Goal: Task Accomplishment & Management: Complete application form

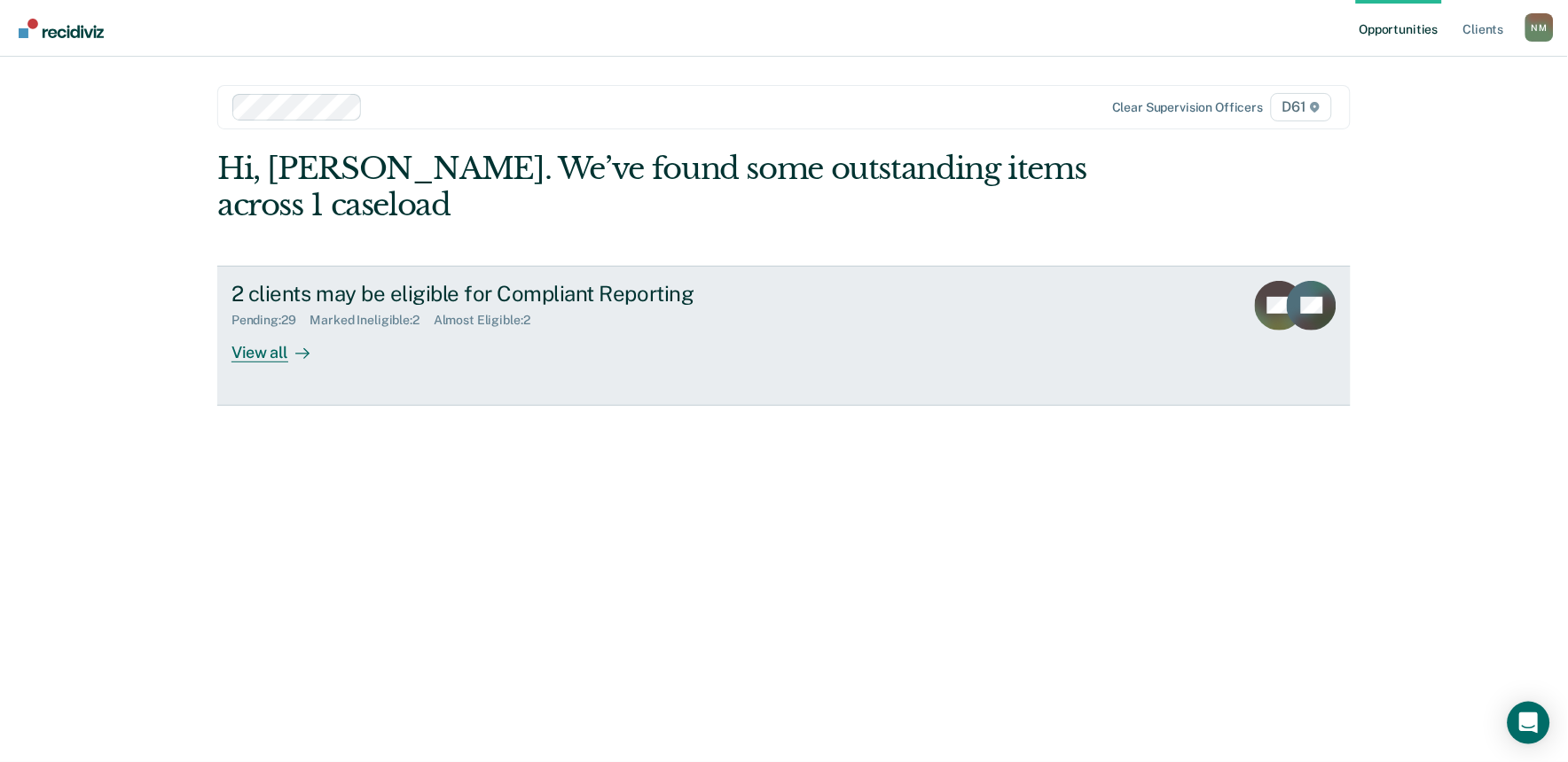
click at [493, 313] on div "Almost Eligible : 2" at bounding box center [489, 321] width 110 height 15
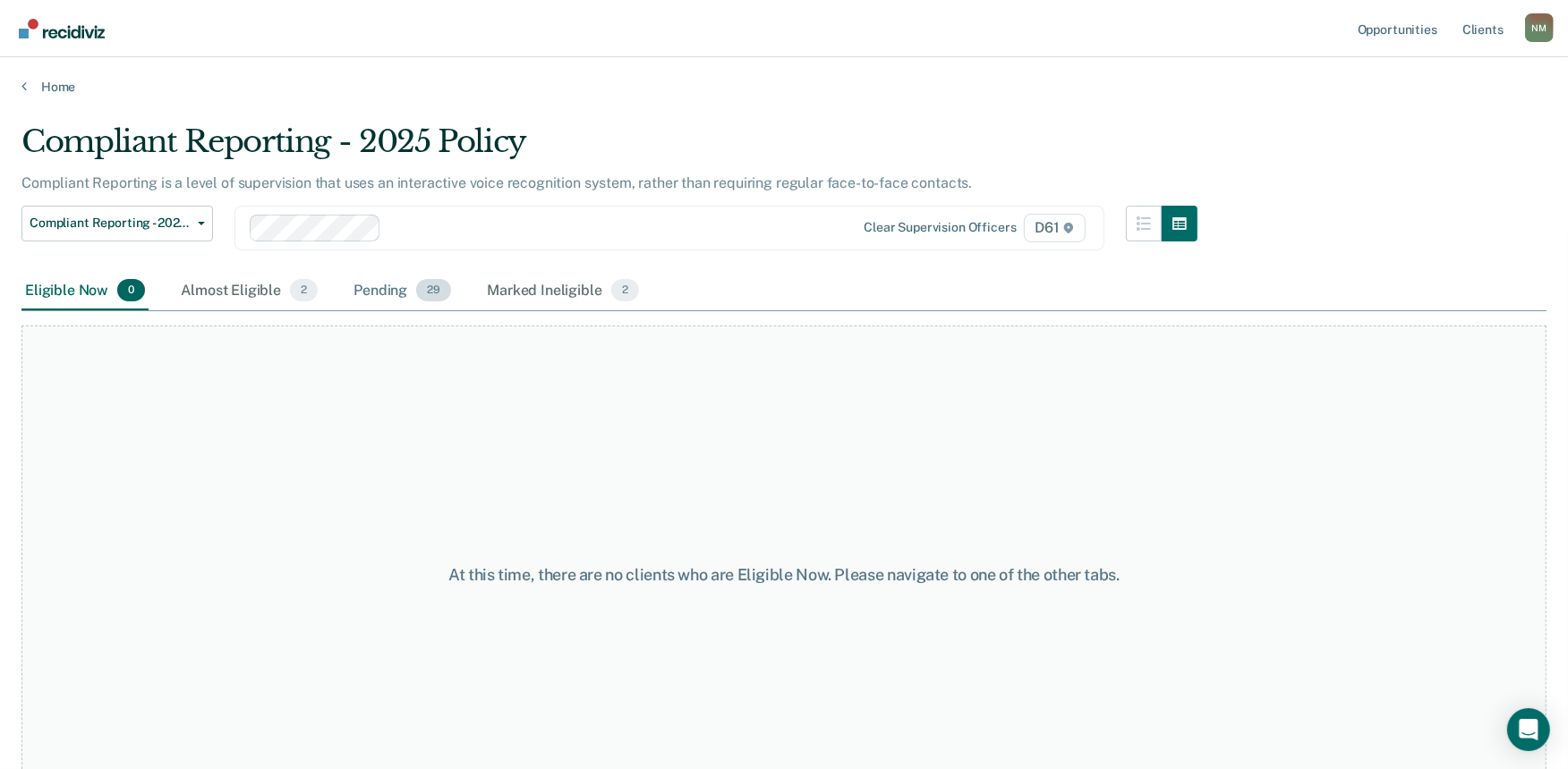
click at [417, 293] on span "29" at bounding box center [434, 291] width 35 height 23
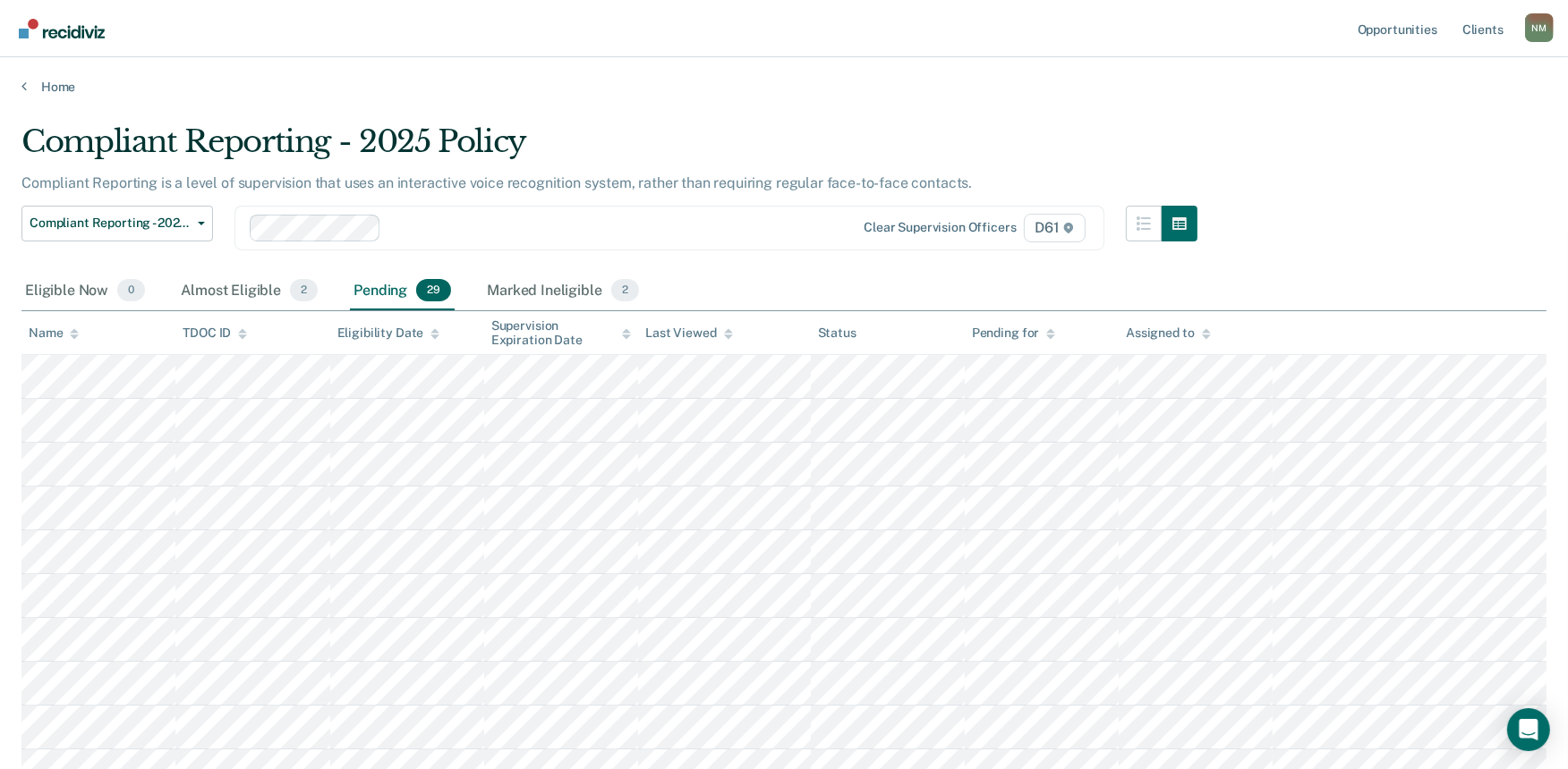
click at [70, 334] on icon at bounding box center [74, 336] width 9 height 5
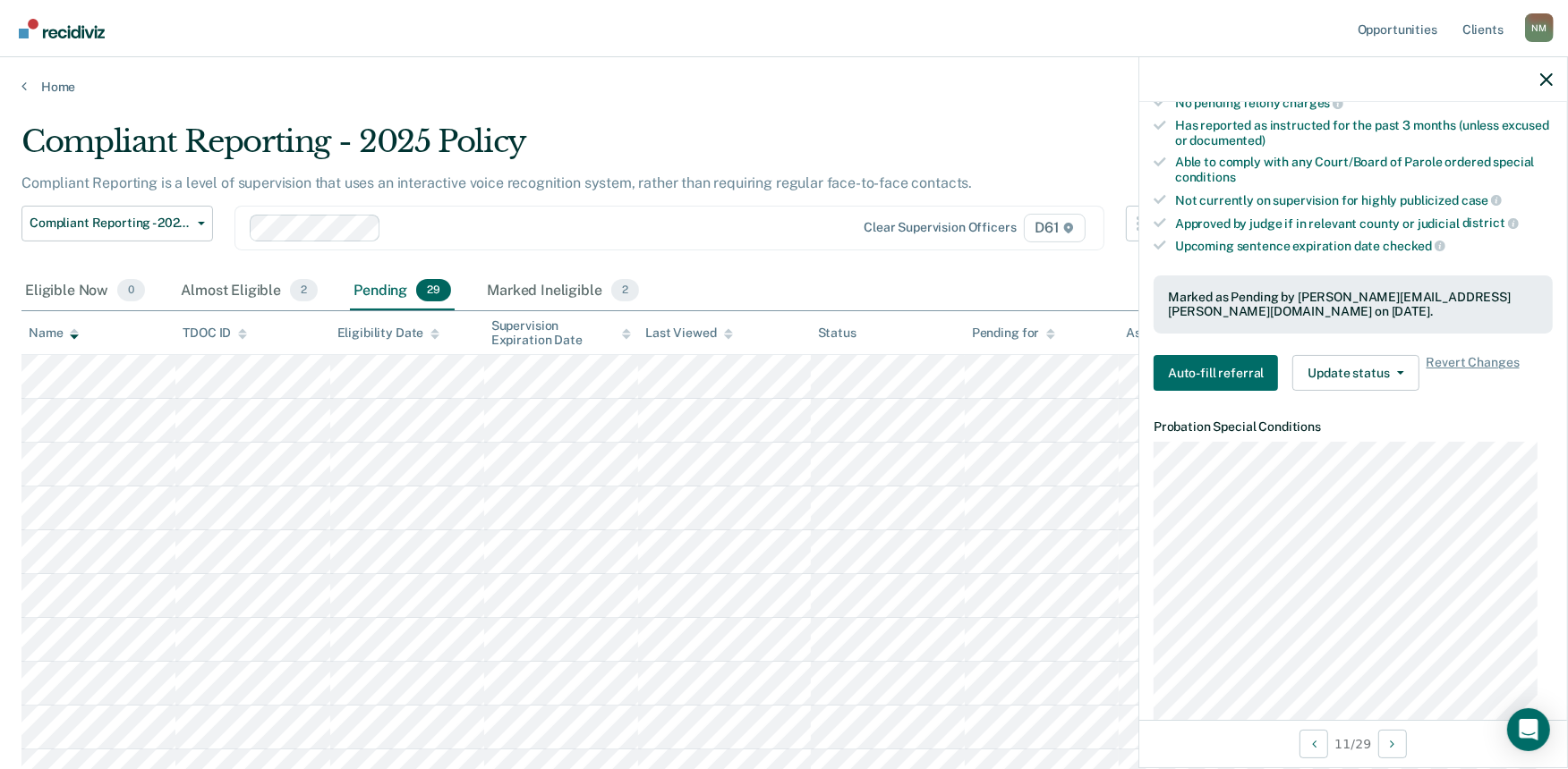
scroll to position [497, 0]
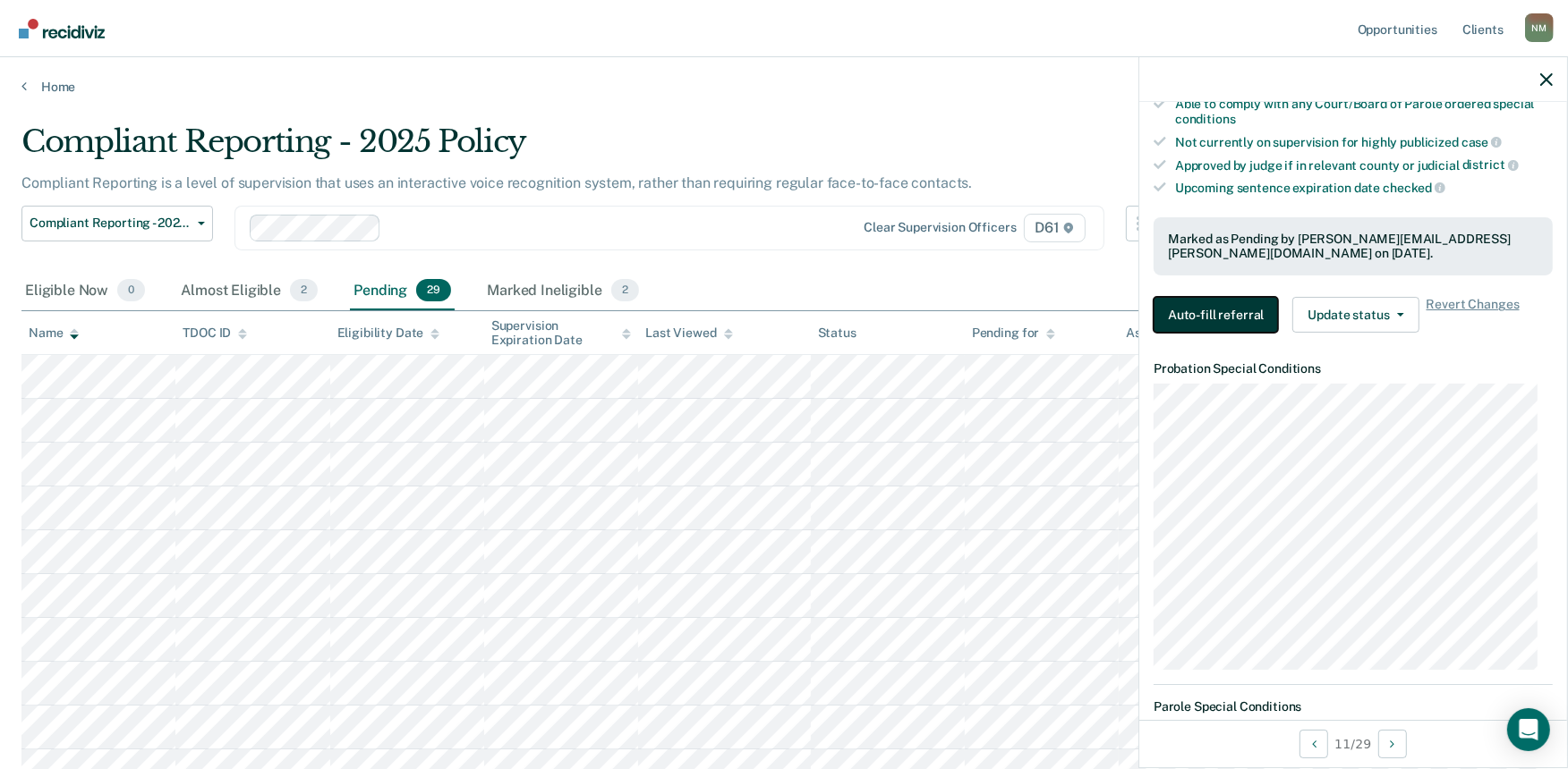
click at [1228, 316] on button "Auto-fill referral" at bounding box center [1216, 315] width 124 height 36
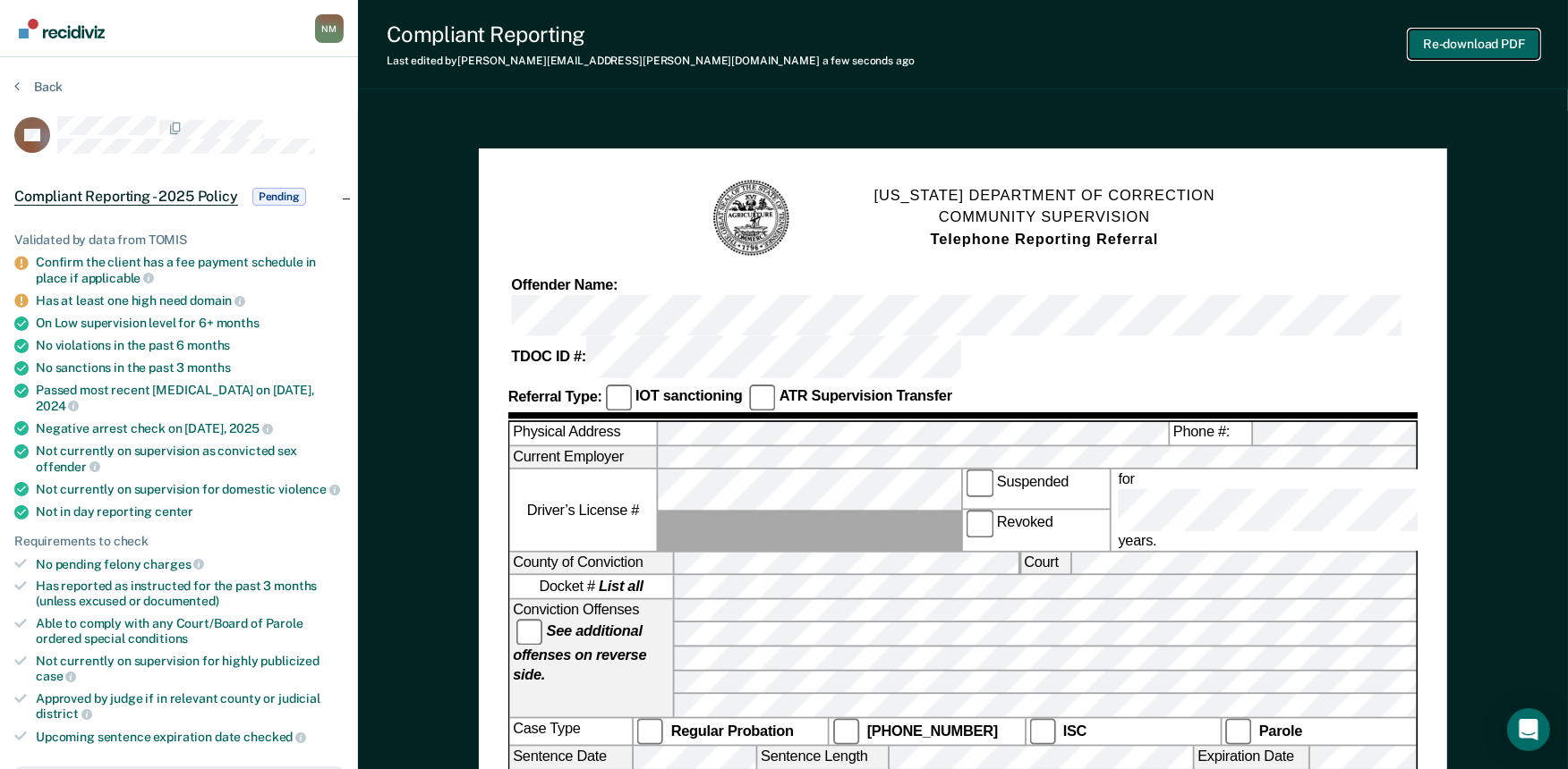
click at [1490, 48] on button "Re-download PDF" at bounding box center [1474, 44] width 131 height 29
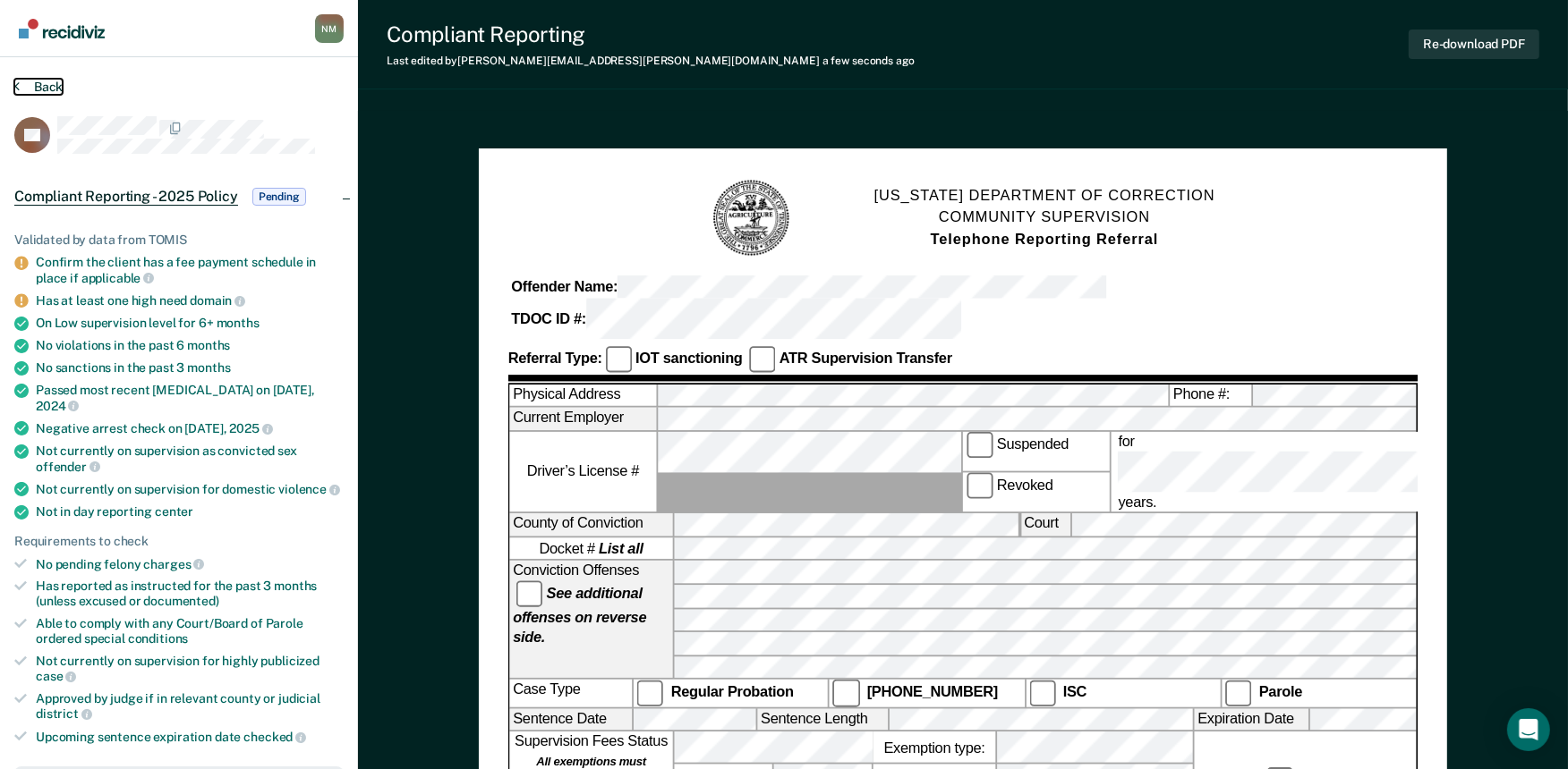
click at [41, 87] on button "Back" at bounding box center [39, 86] width 48 height 16
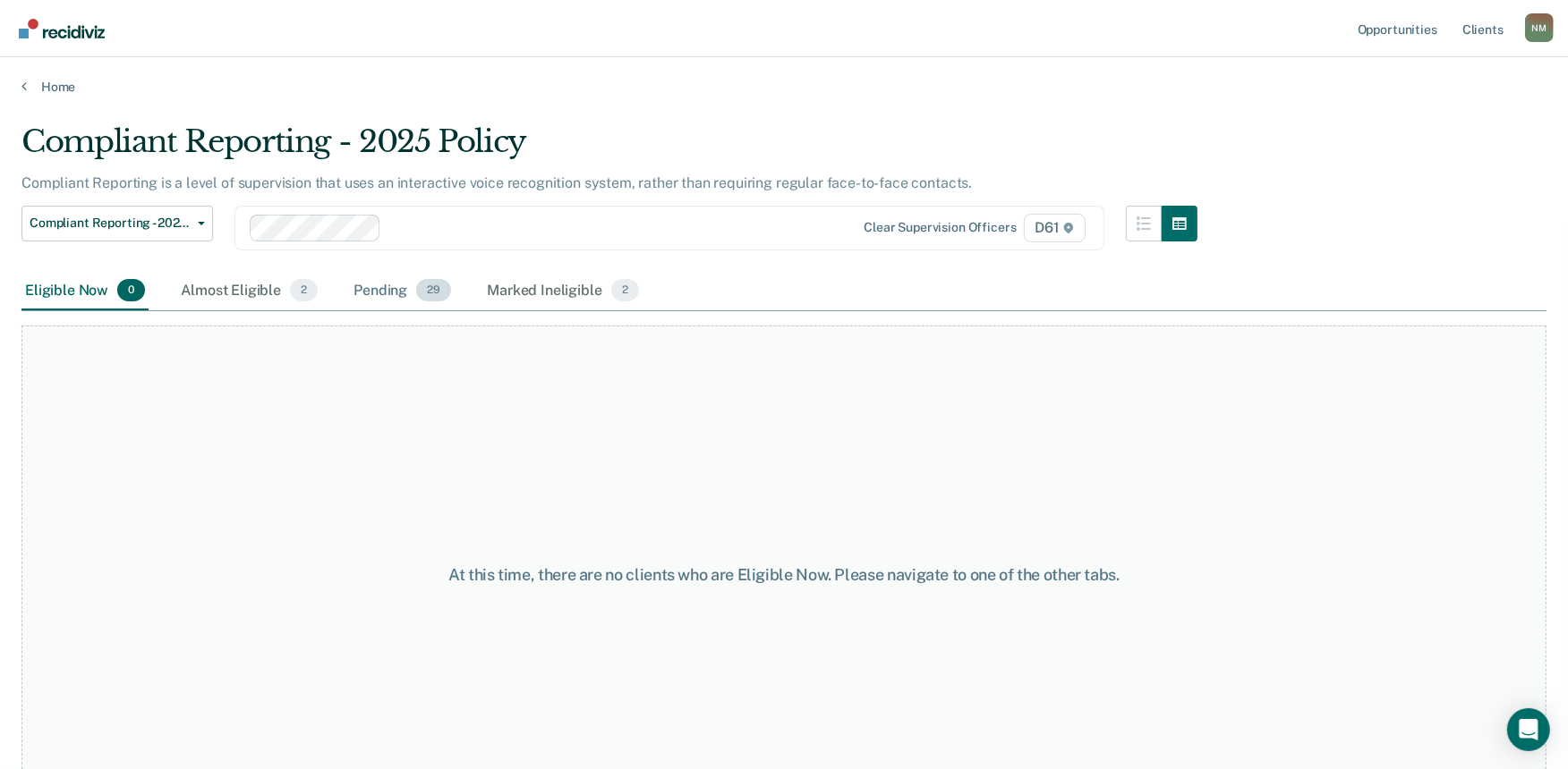
click at [406, 299] on div "Pending 29" at bounding box center [402, 292] width 105 height 40
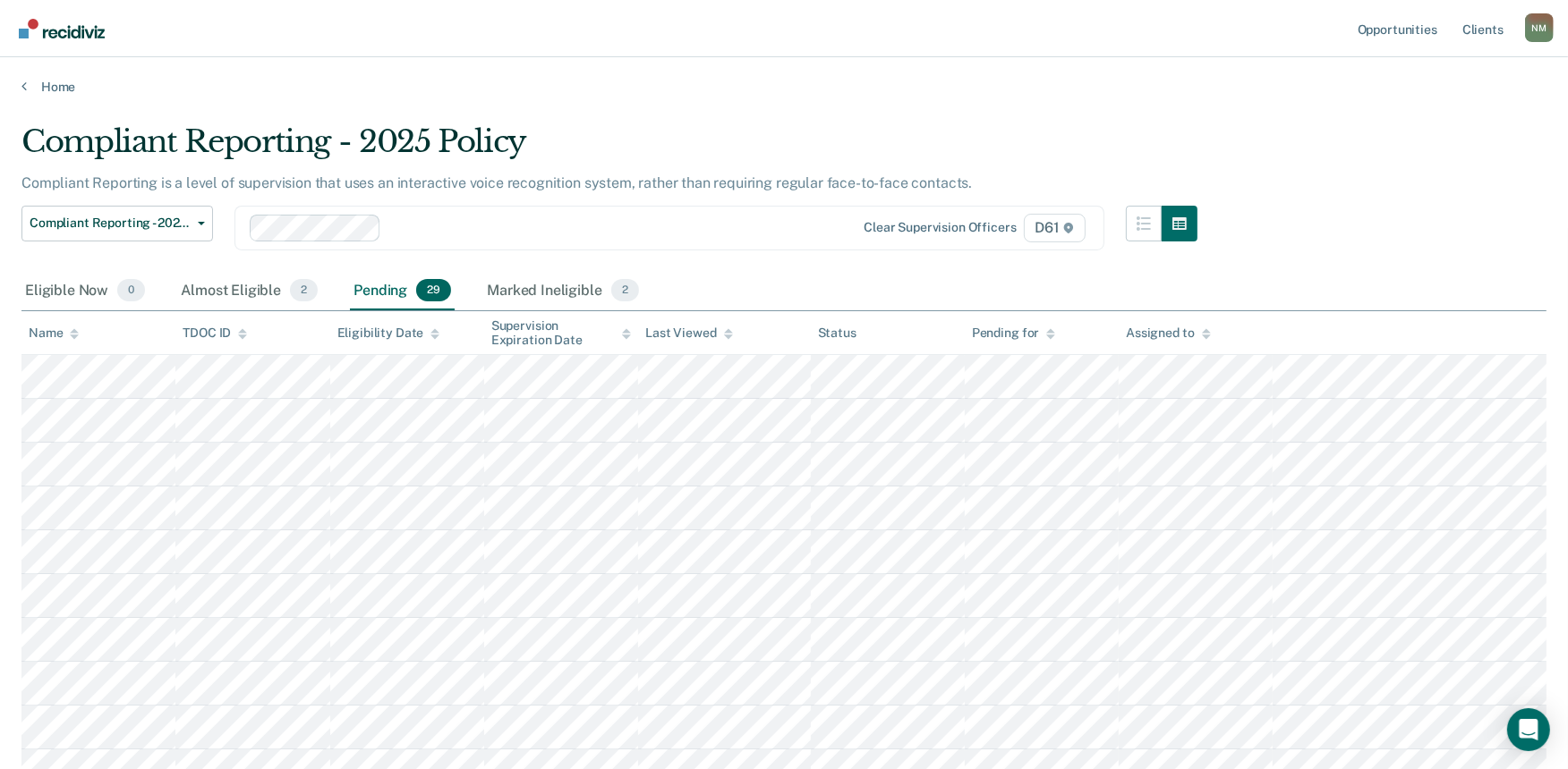
click at [48, 328] on div "Name" at bounding box center [54, 333] width 50 height 15
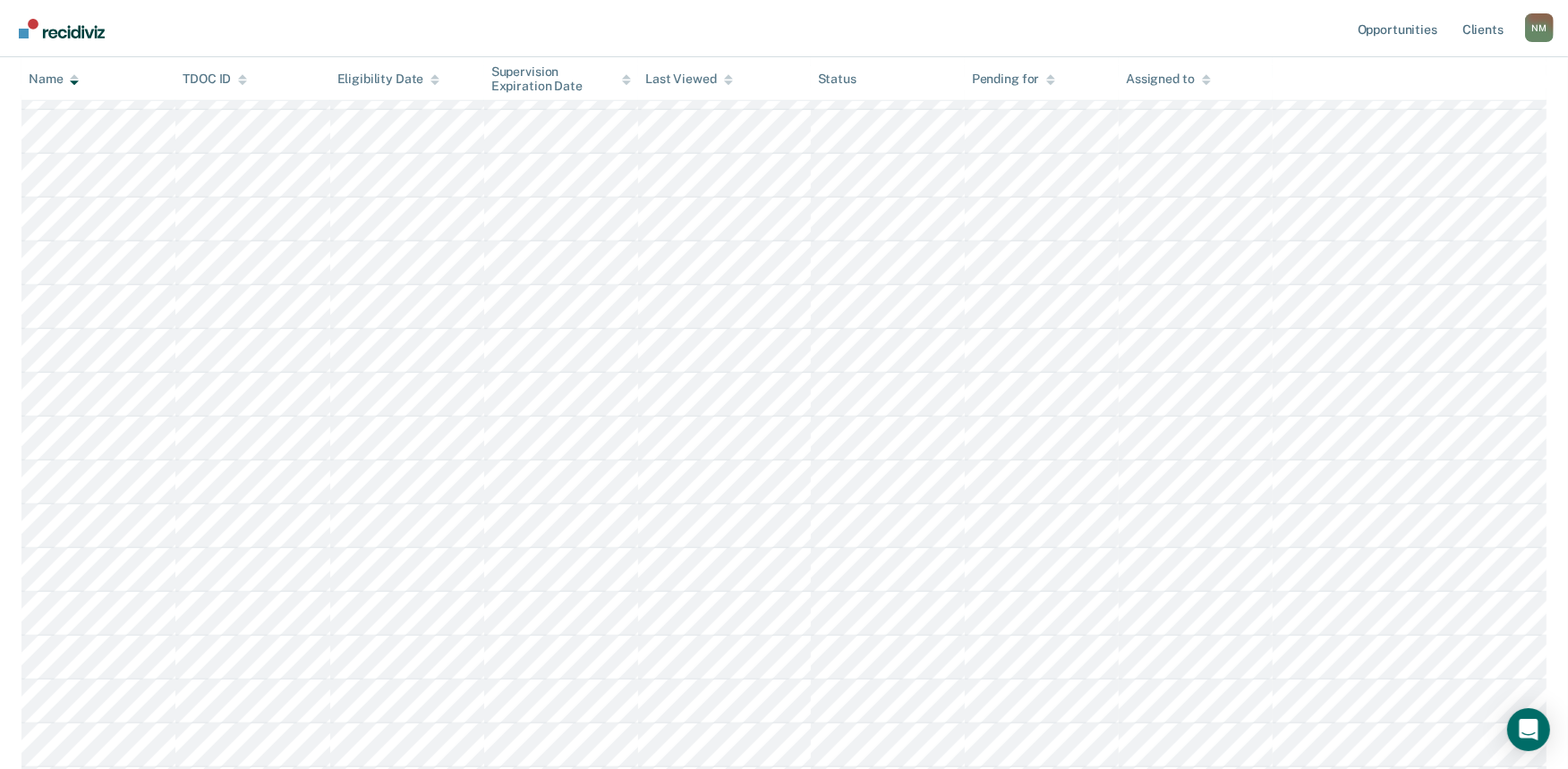
scroll to position [784, 0]
